Goal: Find contact information: Find contact information

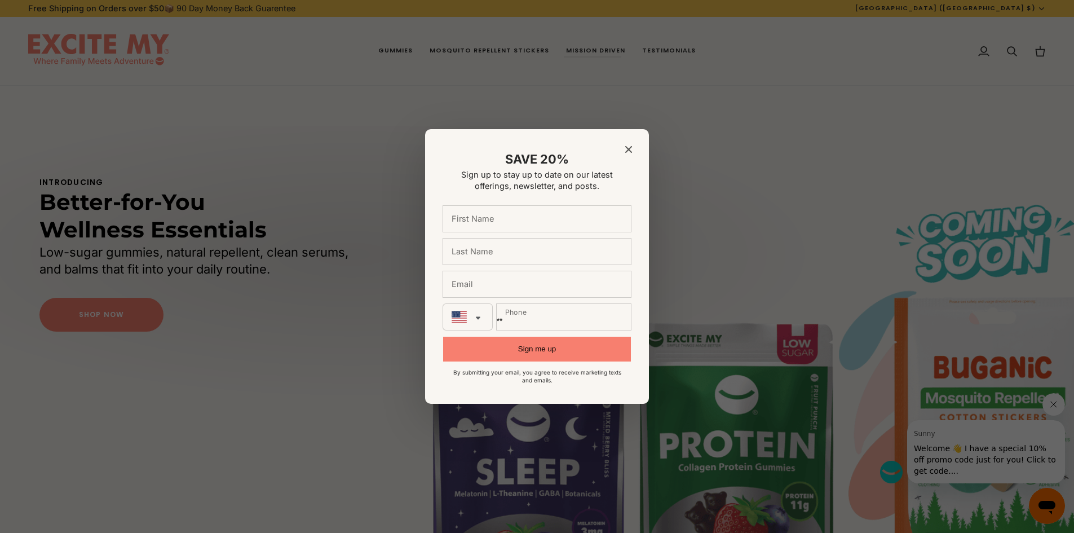
click at [628, 147] on icon "Close modal" at bounding box center [628, 149] width 7 height 7
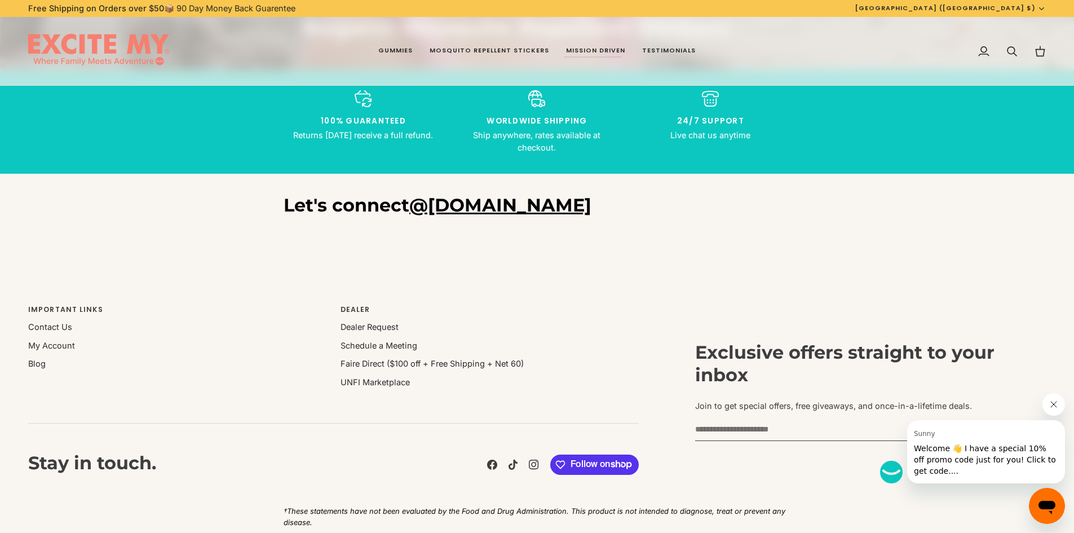
scroll to position [2470, 0]
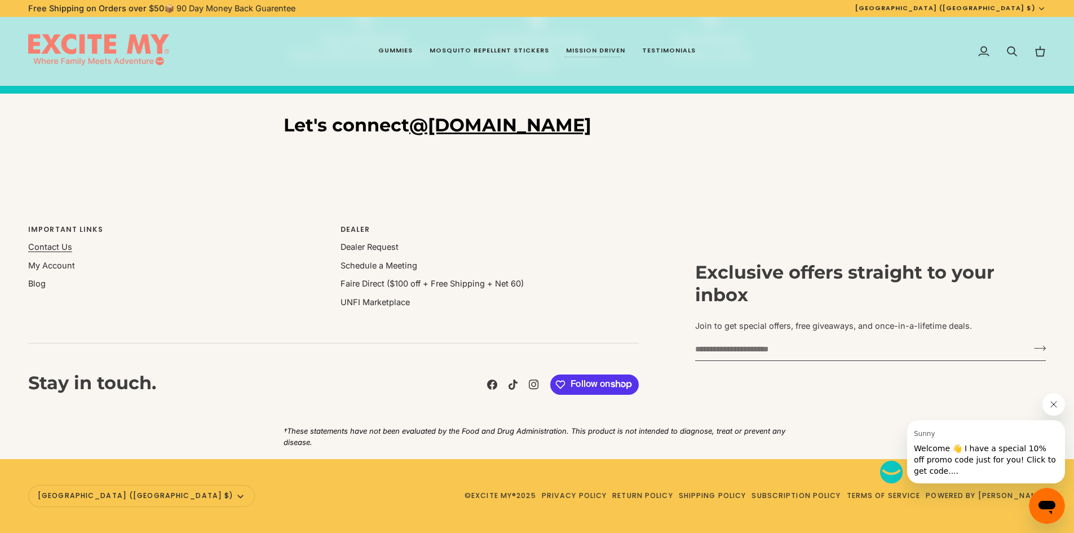
click at [55, 244] on link "Contact Us" at bounding box center [50, 247] width 44 height 10
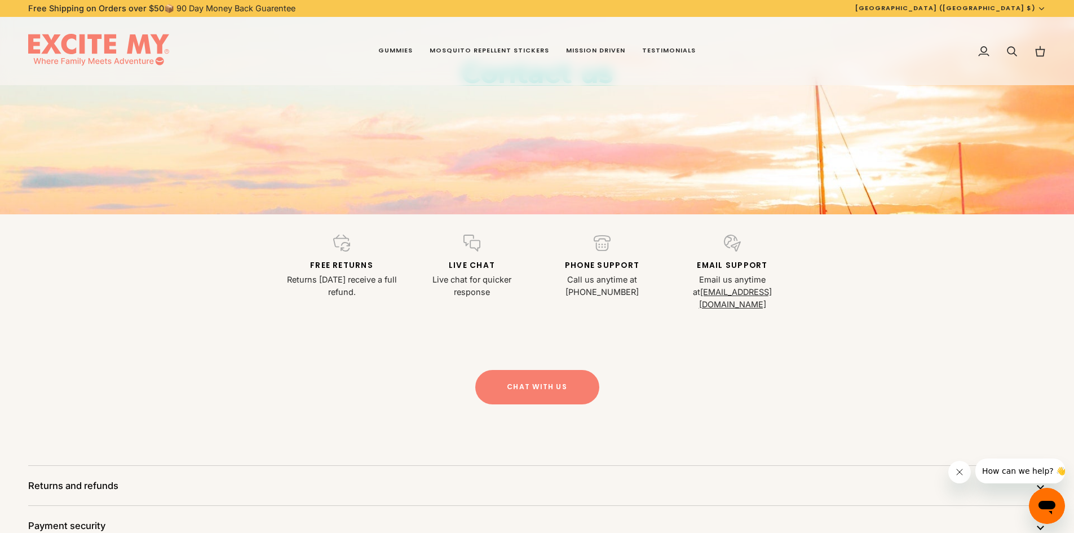
scroll to position [169, 0]
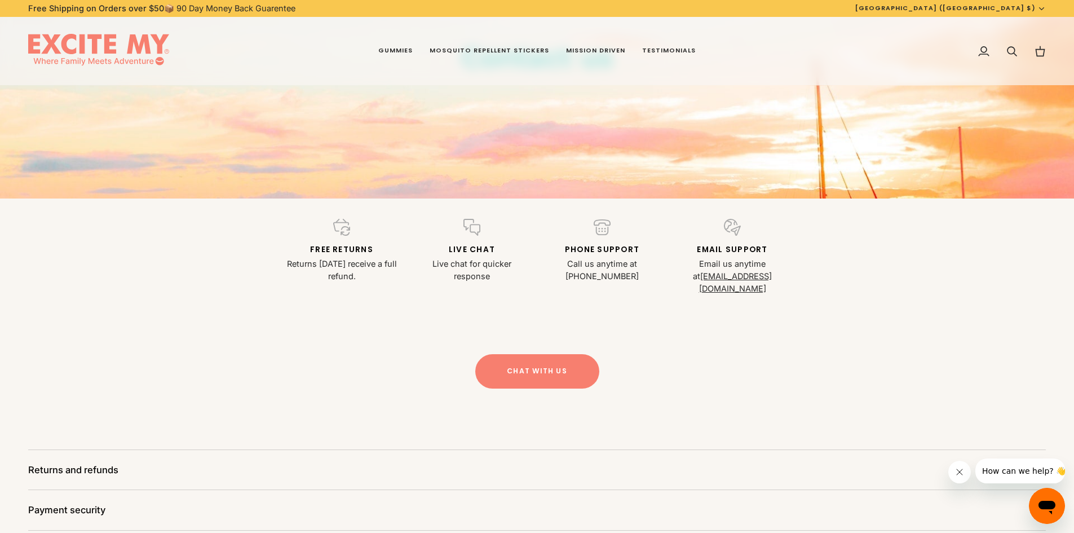
drag, startPoint x: 616, startPoint y: 273, endPoint x: 585, endPoint y: 276, distance: 31.7
click at [585, 276] on p "Call us anytime at 1-800-737-2007" at bounding box center [602, 270] width 117 height 25
drag, startPoint x: 612, startPoint y: 275, endPoint x: 585, endPoint y: 275, distance: 27.1
click at [585, 275] on p "Call us anytime at 1-800-737-2007" at bounding box center [602, 270] width 117 height 25
drag, startPoint x: 616, startPoint y: 262, endPoint x: 635, endPoint y: 265, distance: 19.5
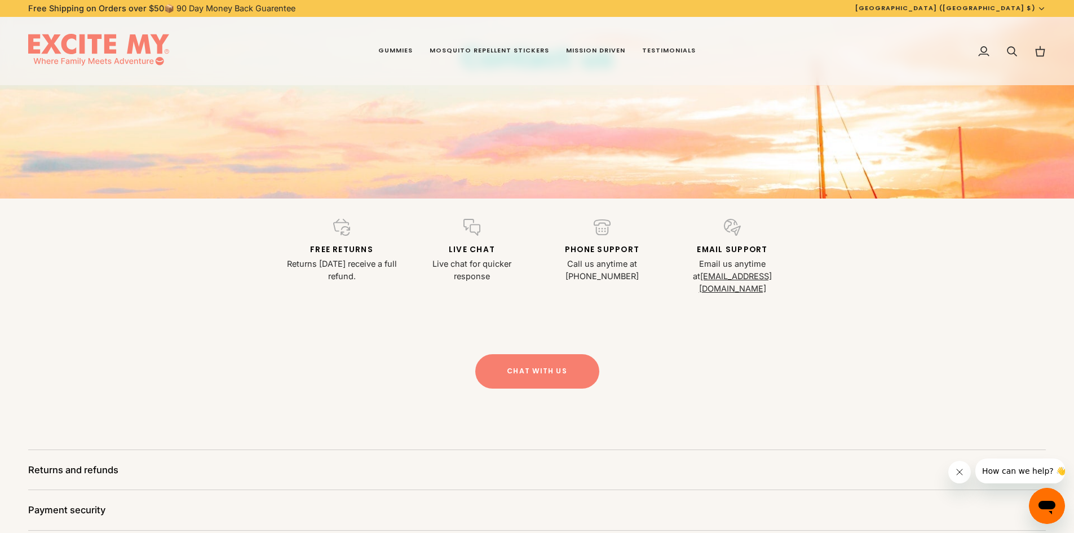
click at [642, 265] on p "Call us anytime at 1-800-737-2007" at bounding box center [602, 270] width 117 height 25
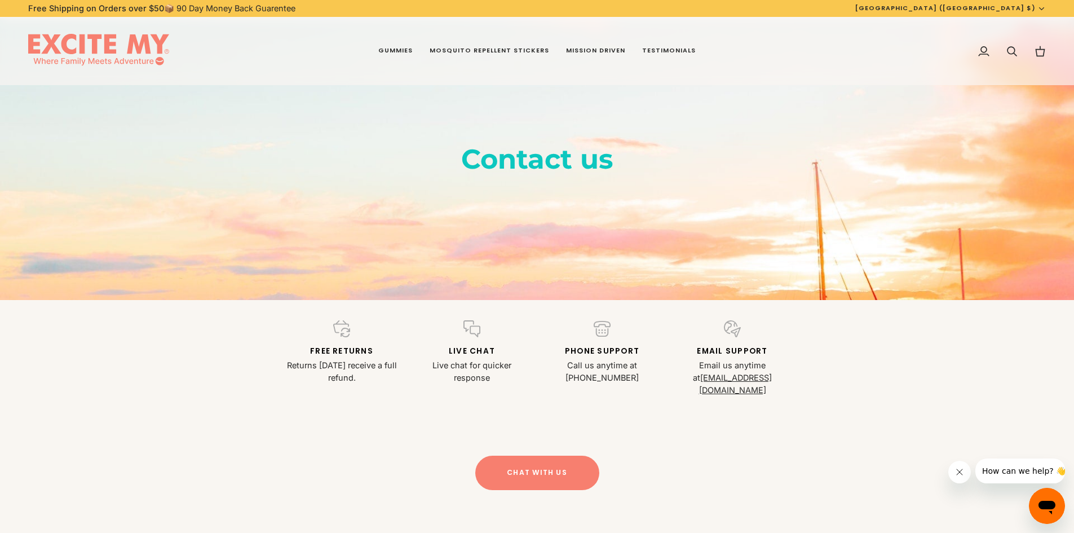
scroll to position [0, 0]
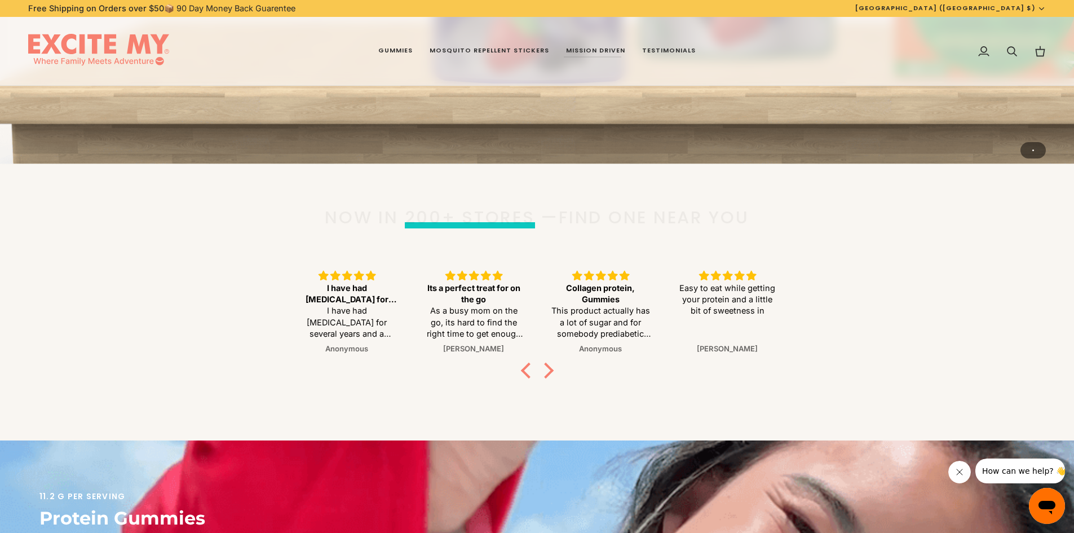
scroll to position [564, 0]
